Goal: Transaction & Acquisition: Subscribe to service/newsletter

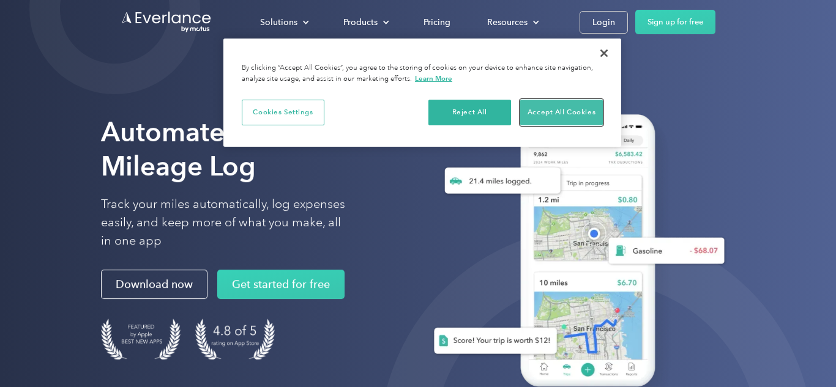
click at [592, 114] on button "Accept All Cookies" at bounding box center [561, 113] width 83 height 26
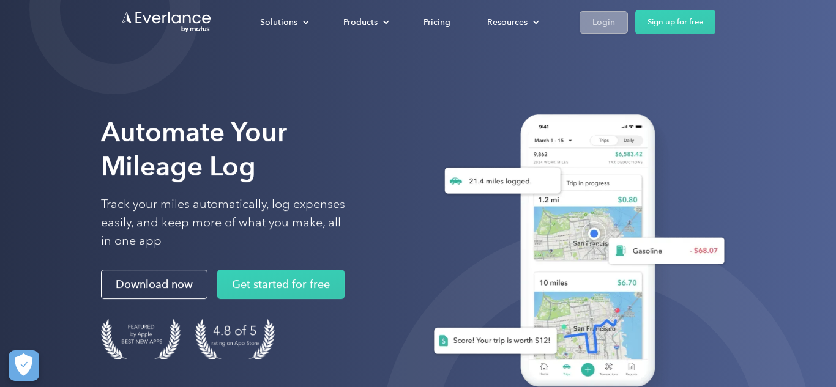
click at [598, 28] on div "Login" at bounding box center [603, 22] width 23 height 15
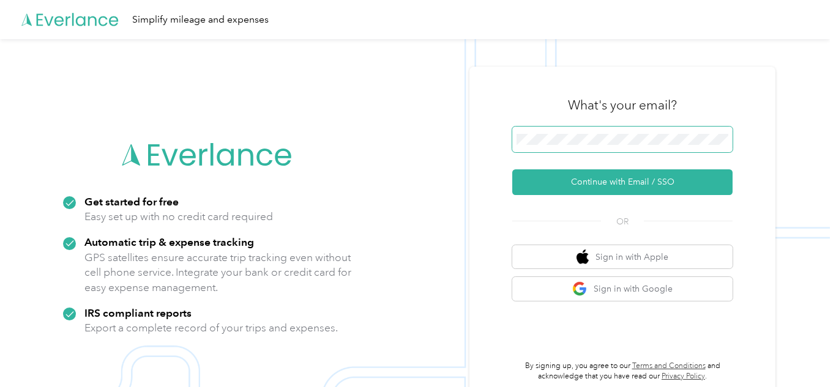
click at [582, 152] on span at bounding box center [622, 140] width 220 height 26
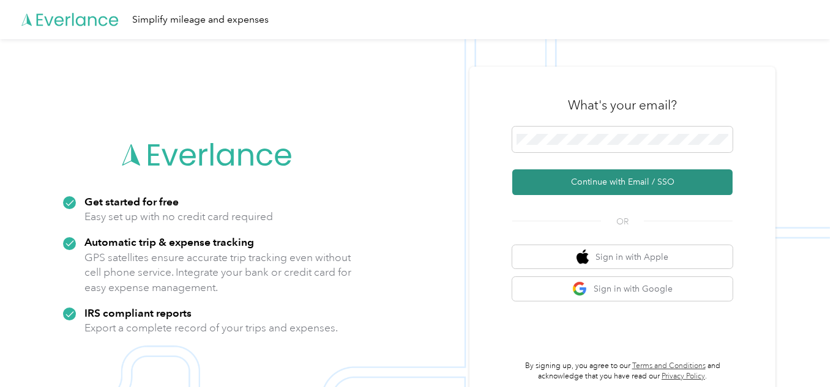
click at [622, 181] on button "Continue with Email / SSO" at bounding box center [622, 182] width 220 height 26
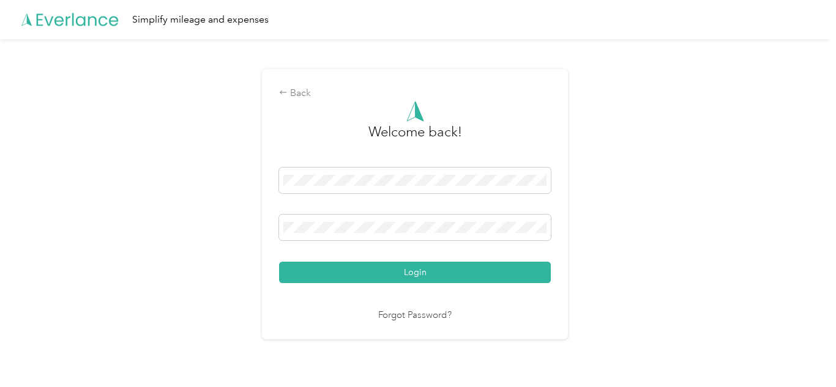
click at [279, 262] on button "Login" at bounding box center [415, 272] width 272 height 21
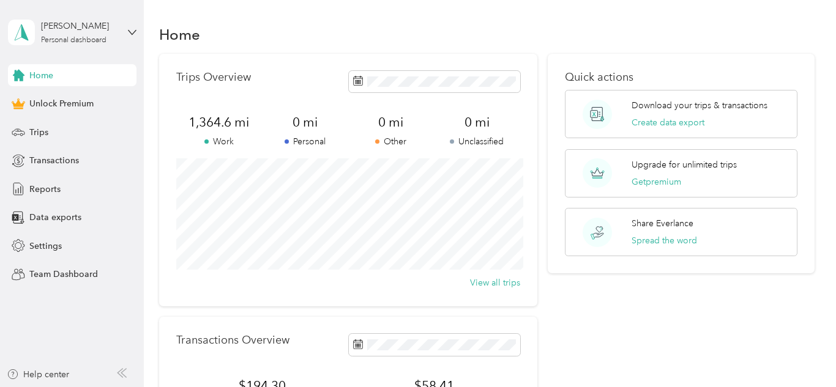
click at [74, 143] on div "Home Unlock Premium Trips Transactions Reports Data exports Settings Team Dashb…" at bounding box center [72, 174] width 128 height 221
click at [55, 138] on div "Trips" at bounding box center [72, 132] width 128 height 22
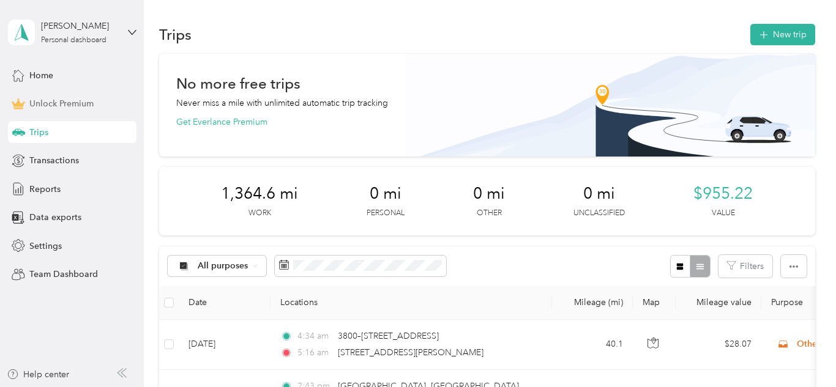
click at [62, 103] on span "Unlock Premium" at bounding box center [61, 103] width 64 height 13
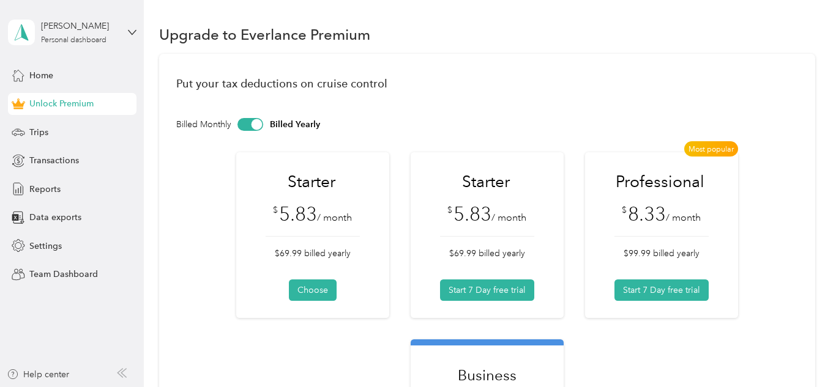
click at [250, 125] on div at bounding box center [250, 124] width 26 height 13
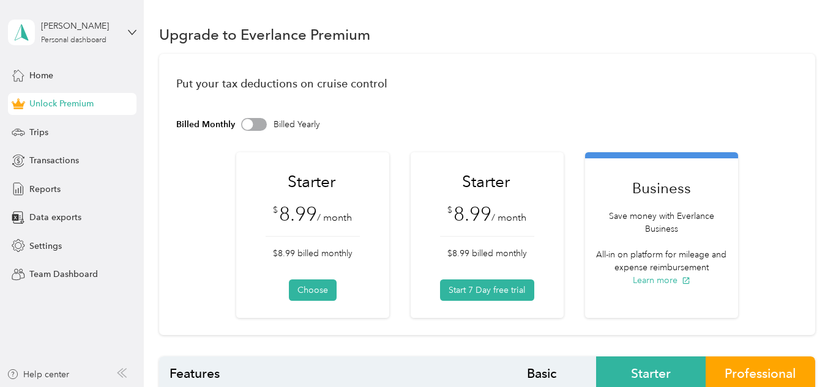
click at [250, 125] on div at bounding box center [247, 124] width 11 height 11
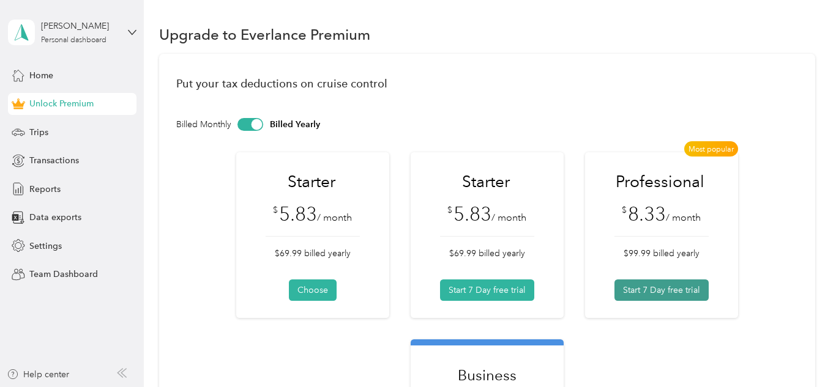
click at [678, 291] on button "Start 7 Day free trial" at bounding box center [661, 290] width 94 height 21
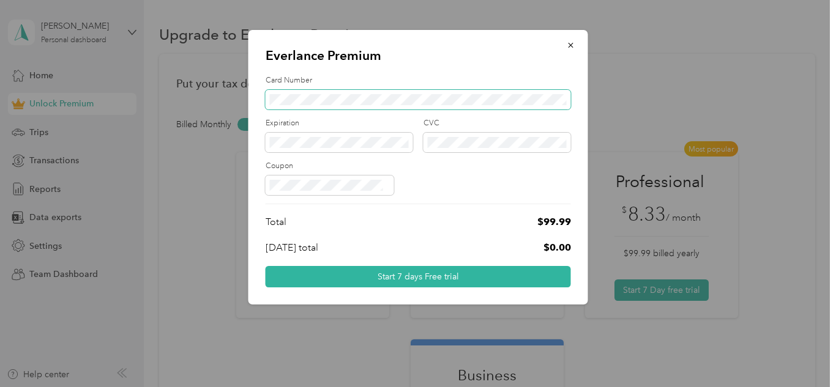
click at [330, 91] on span at bounding box center [418, 100] width 305 height 20
click at [571, 41] on icon "button" at bounding box center [571, 45] width 9 height 9
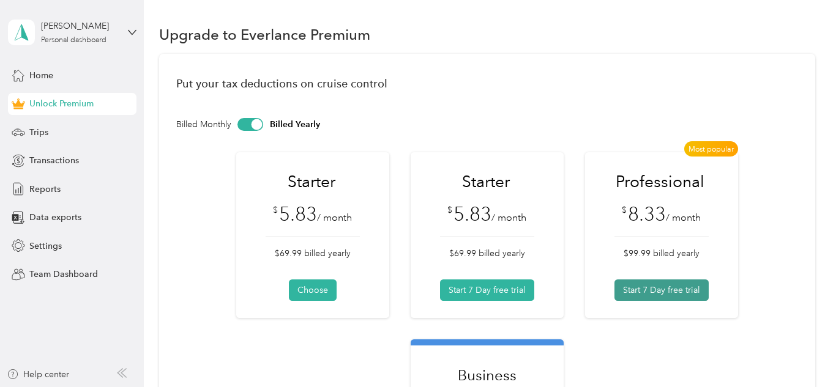
click at [665, 294] on button "Start 7 Day free trial" at bounding box center [661, 290] width 94 height 21
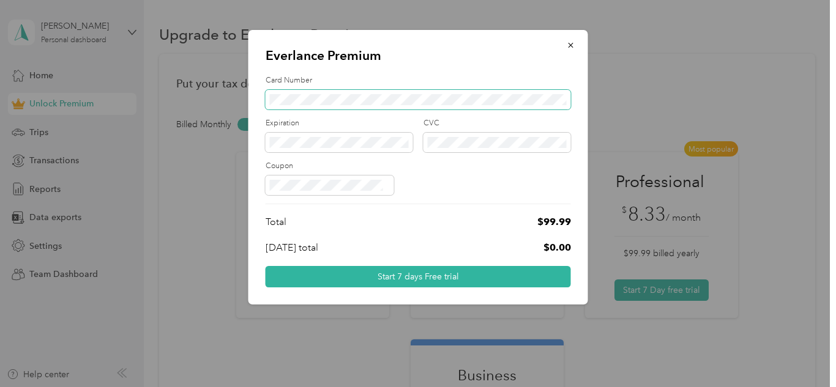
click at [344, 106] on span at bounding box center [418, 100] width 305 height 20
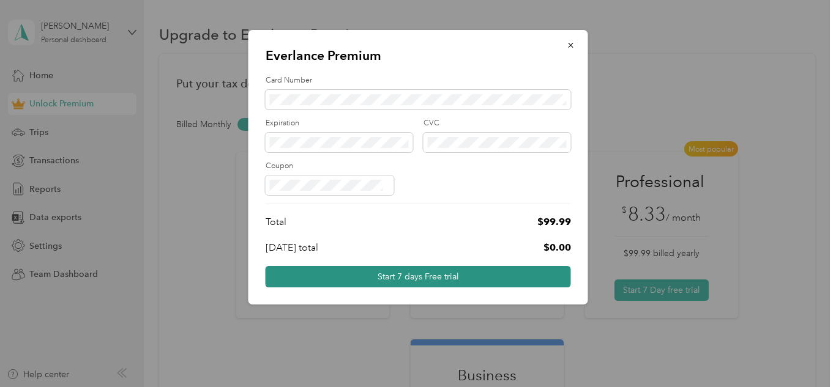
click at [430, 280] on button "Start 7 days Free trial" at bounding box center [418, 276] width 305 height 21
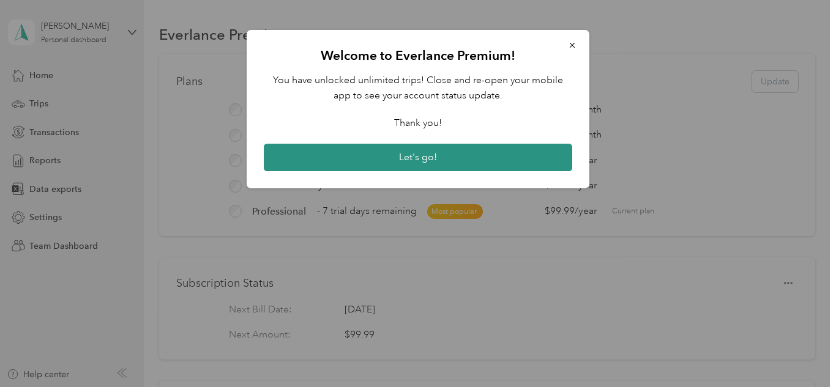
click at [462, 154] on button "Let's go!" at bounding box center [418, 158] width 308 height 28
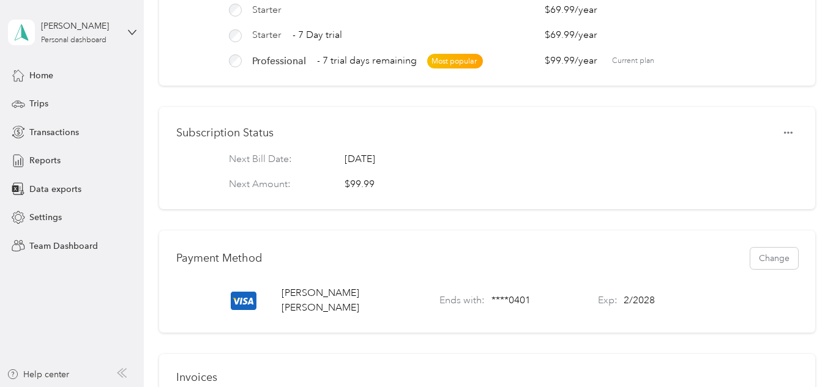
scroll to position [152, 0]
click at [792, 135] on icon "button" at bounding box center [788, 131] width 9 height 9
click at [384, 171] on div "Next Bill Date: Friday, September 5th 2025 Next Amount: $99.99" at bounding box center [487, 171] width 622 height 40
click at [792, 134] on icon "button" at bounding box center [788, 131] width 9 height 9
click at [89, 73] on div "Home" at bounding box center [72, 75] width 128 height 22
